Goal: Task Accomplishment & Management: Use online tool/utility

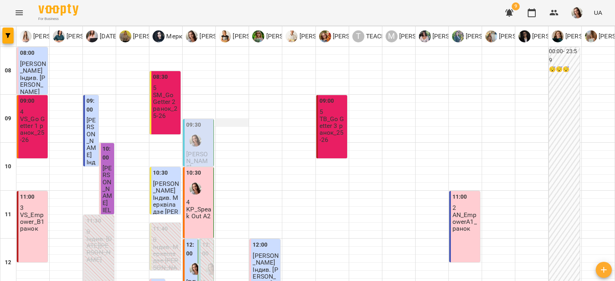
scroll to position [66, 0]
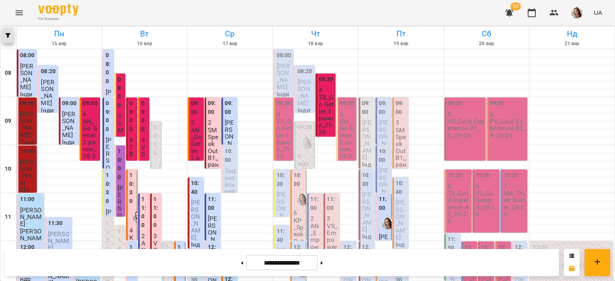
click at [12, 37] on span "button" at bounding box center [7, 35] width 11 height 5
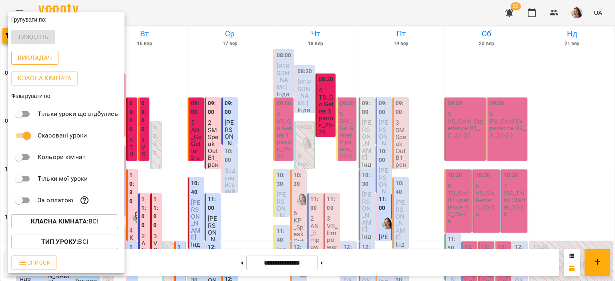
click at [44, 61] on p "Викладач" at bounding box center [35, 58] width 34 height 10
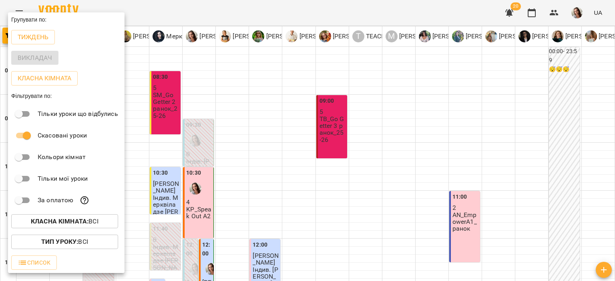
click at [160, 8] on div at bounding box center [307, 140] width 615 height 281
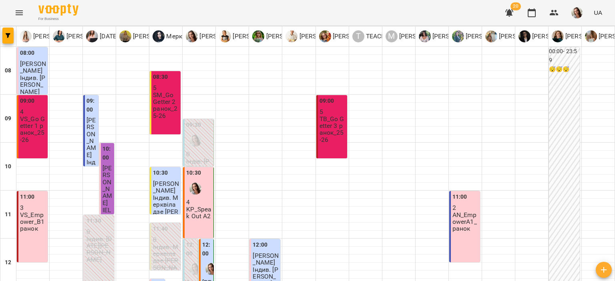
scroll to position [400, 0]
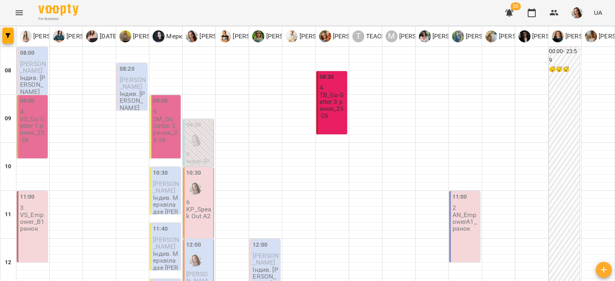
scroll to position [66, 0]
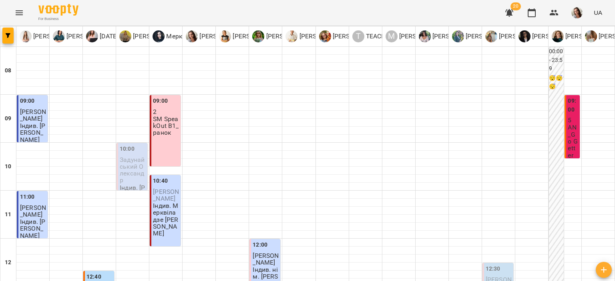
scroll to position [334, 0]
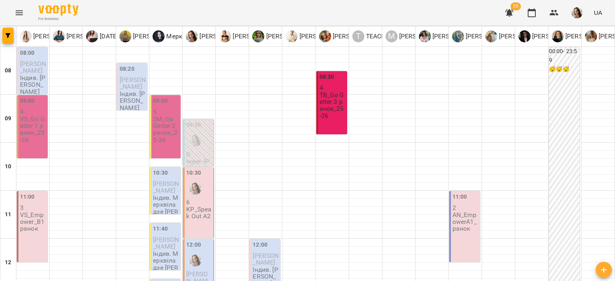
scroll to position [400, 0]
type input "**********"
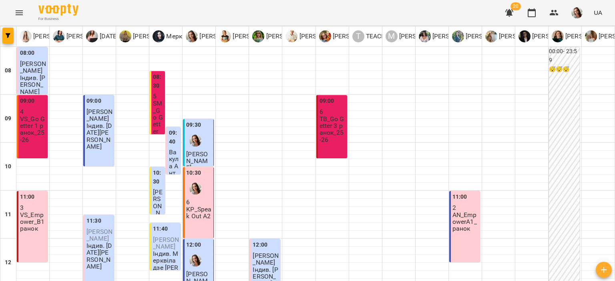
scroll to position [334, 0]
